Goal: Leave review/rating

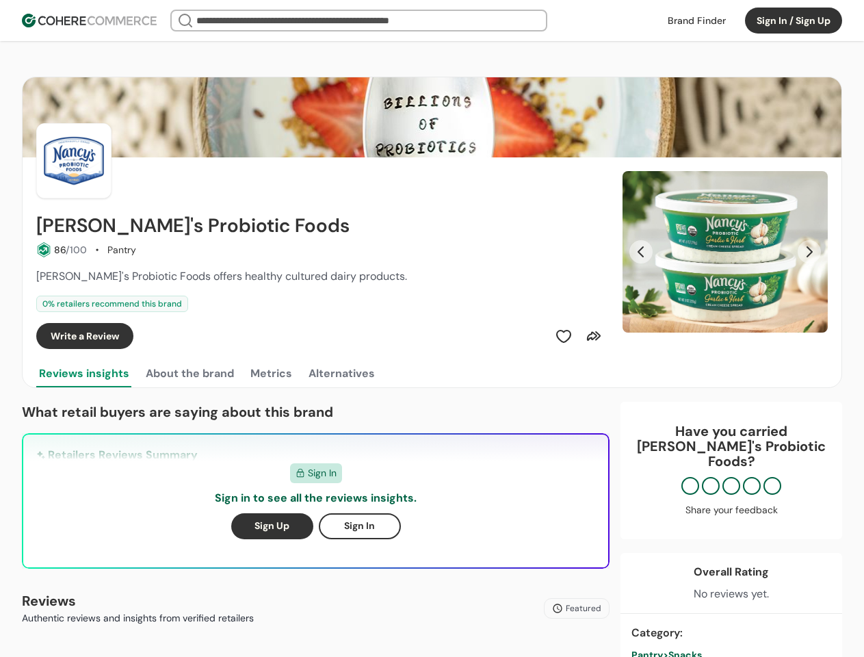
click at [432, 328] on div "Write a Review" at bounding box center [321, 336] width 570 height 26
click at [794, 21] on button "Sign In / Sign Up" at bounding box center [793, 21] width 97 height 26
click at [62, 250] on div "Insights That Drive Success From trusted reviews to powerful sourcing tools, we…" at bounding box center [432, 328] width 864 height 657
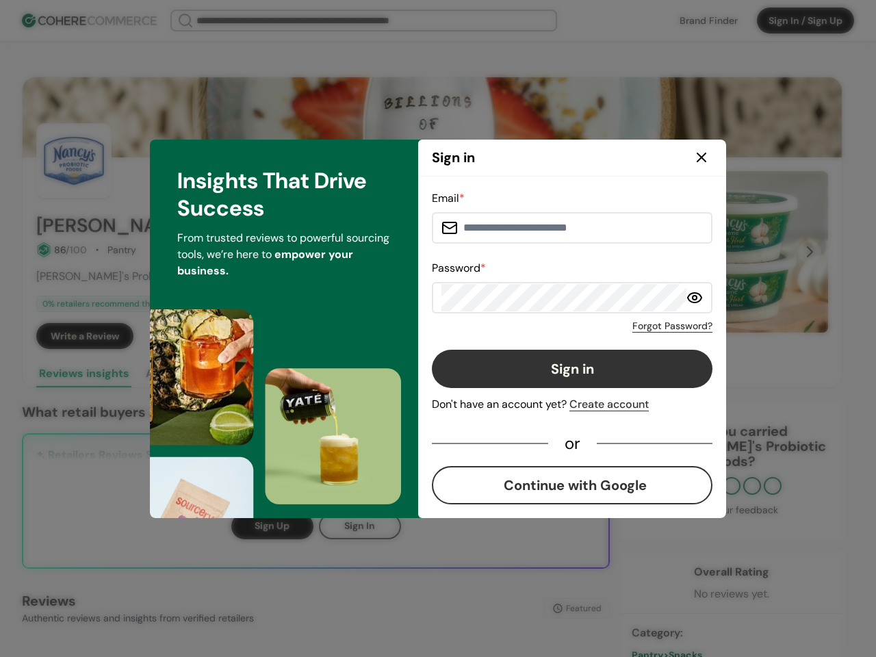
click at [564, 336] on div "Email * Password * Forgot Password? Sign in Don't have an account yet? Create a…" at bounding box center [572, 347] width 281 height 314
click at [594, 336] on div "Email * Password * Forgot Password? Sign in Don't have an account yet? Create a…" at bounding box center [572, 347] width 281 height 314
click at [725, 252] on div "Email * Password * Forgot Password? Sign in Don't have an account yet? Create a…" at bounding box center [572, 348] width 308 height 342
click at [641, 252] on div "Email * Password * Forgot Password? Sign in Don't have an account yet? Create a…" at bounding box center [572, 347] width 281 height 314
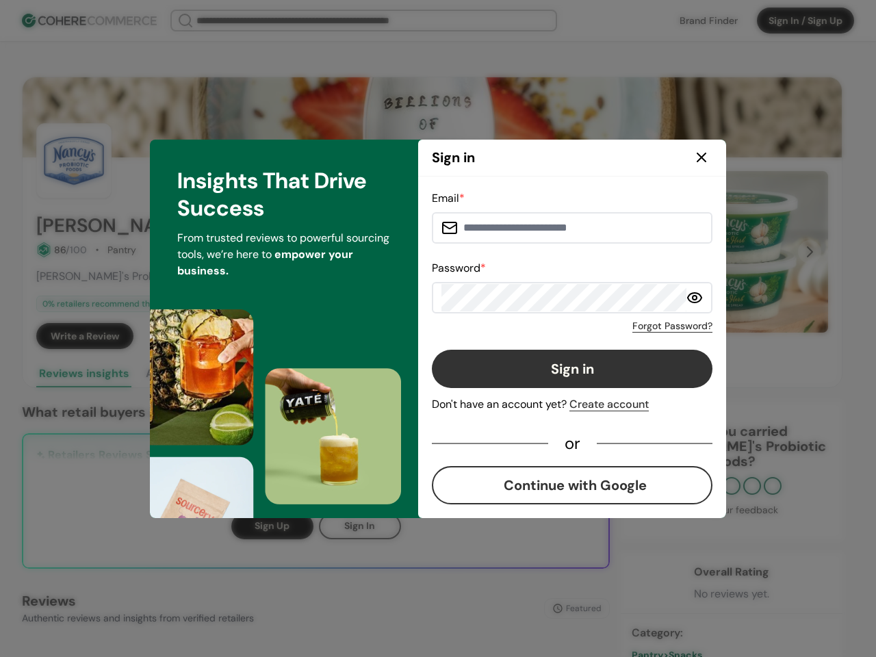
click at [189, 374] on div "Insights That Drive Success From trusted reviews to powerful sourcing tools, we…" at bounding box center [284, 329] width 268 height 378
